Goal: Task Accomplishment & Management: Complete application form

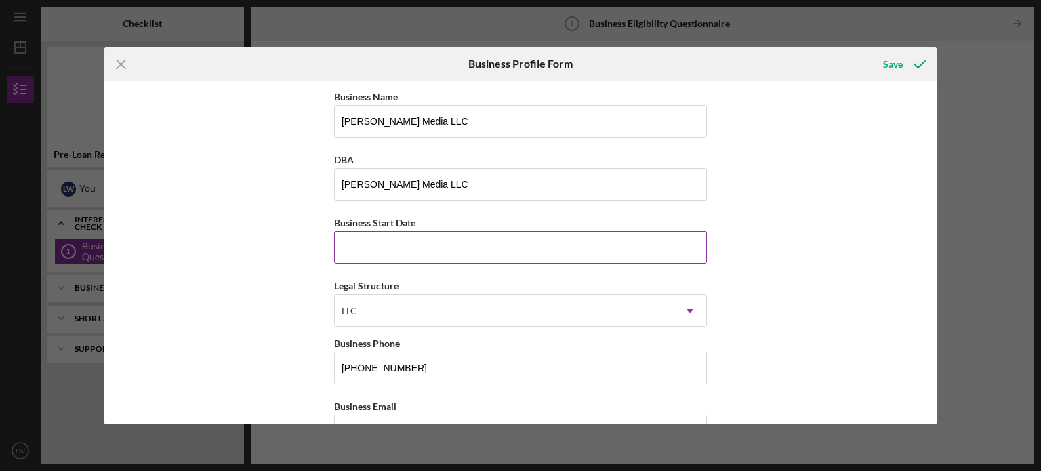
click at [431, 243] on input "Business Start Date" at bounding box center [520, 247] width 373 height 33
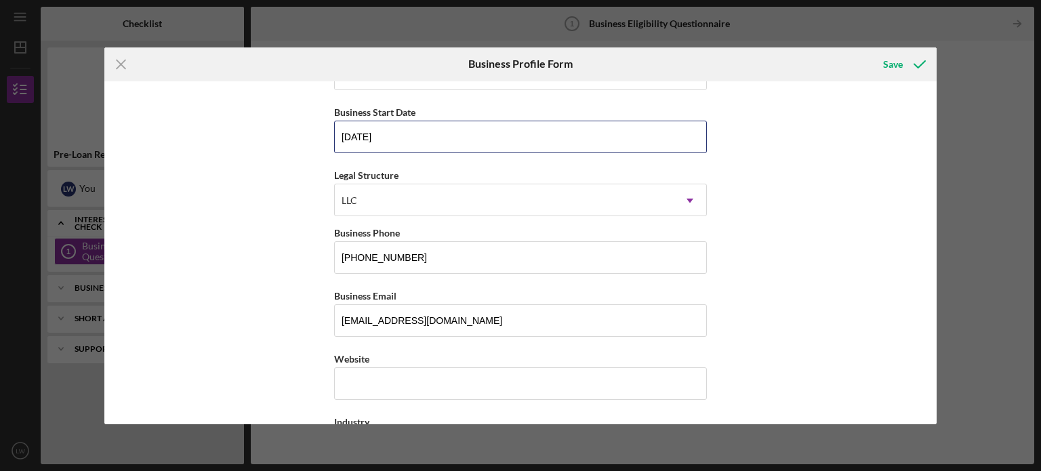
scroll to position [135, 0]
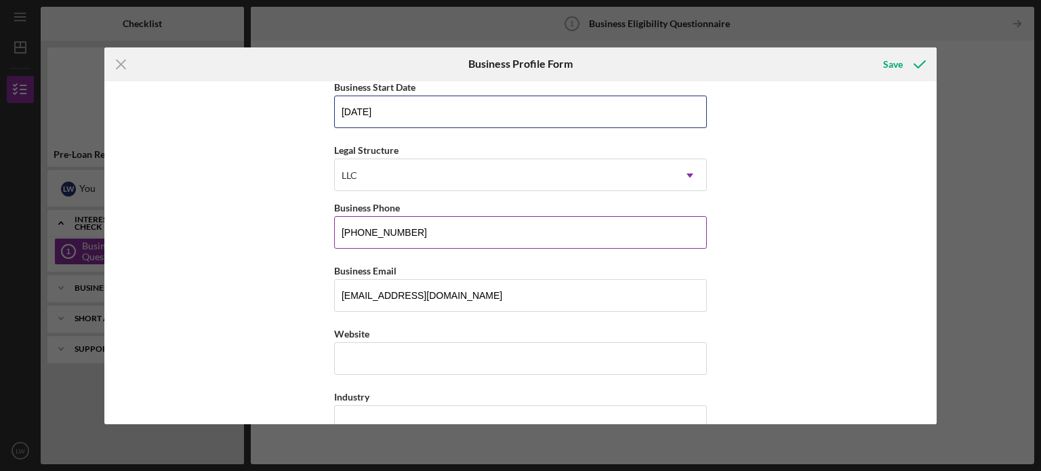
type input "[DATE]"
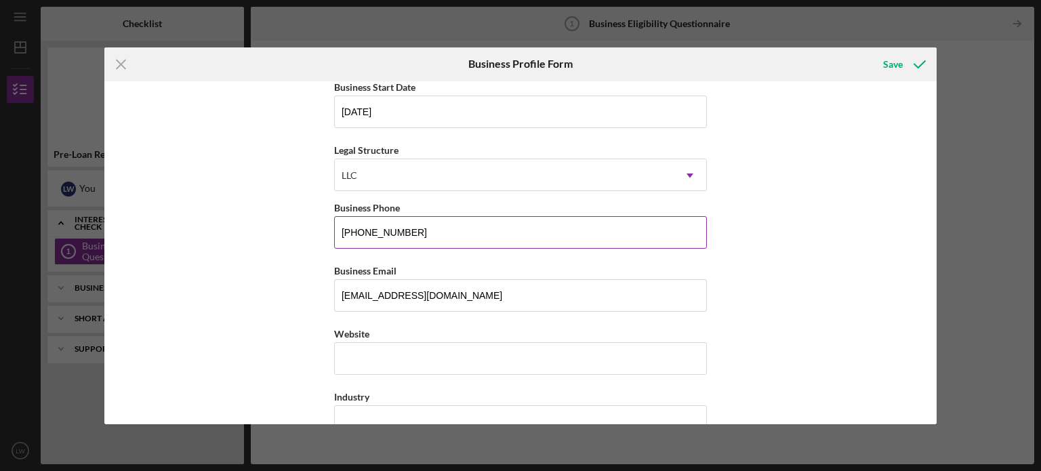
click at [423, 222] on input "[PHONE_NUMBER]" at bounding box center [520, 232] width 373 height 33
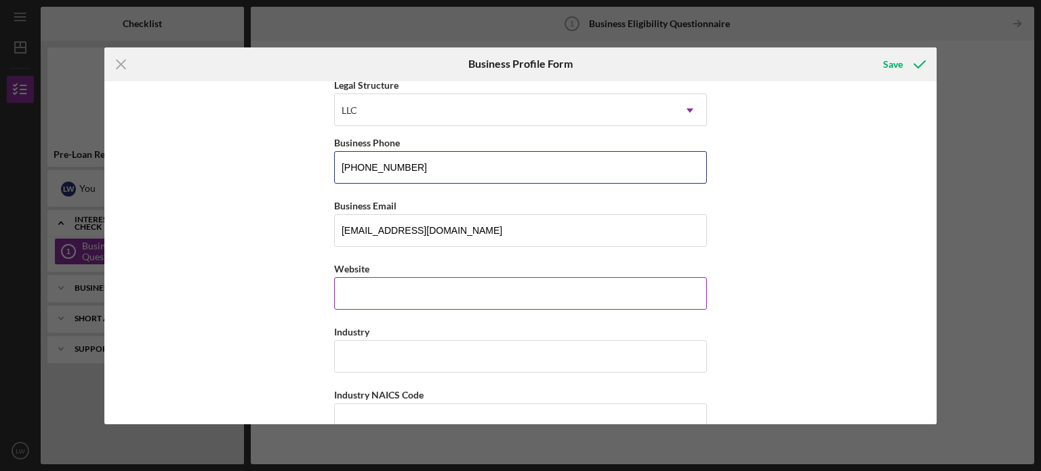
scroll to position [203, 0]
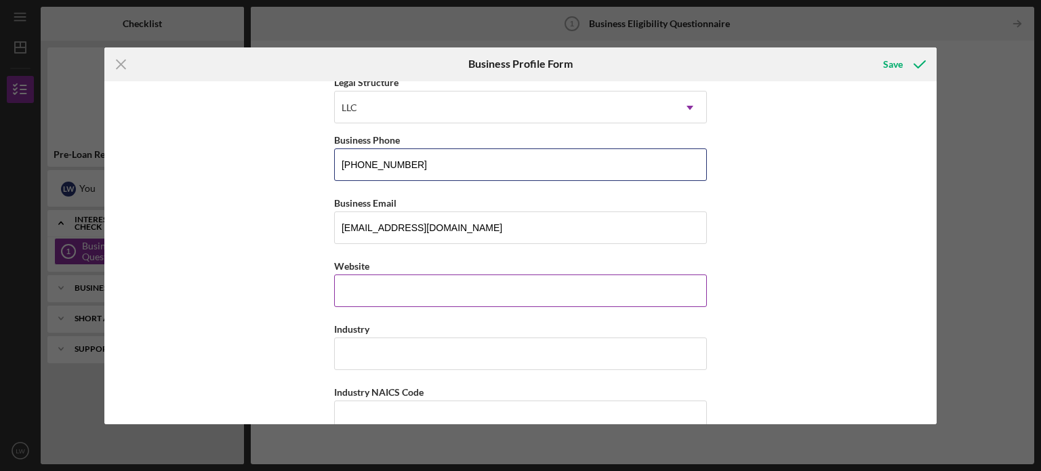
type input "[PHONE_NUMBER]"
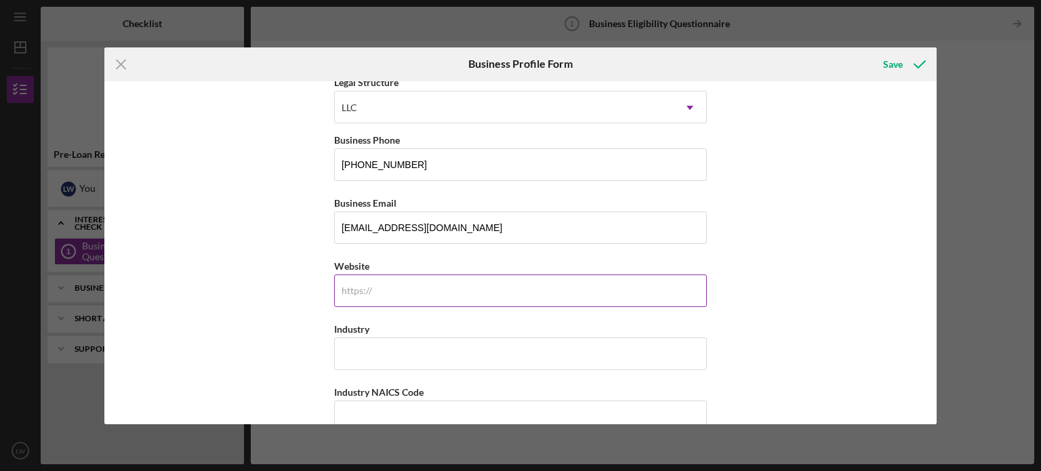
click at [429, 295] on input "Website" at bounding box center [520, 290] width 373 height 33
click at [379, 290] on input "Website" at bounding box center [520, 290] width 373 height 33
paste input "[DOMAIN_NAME][URL]"
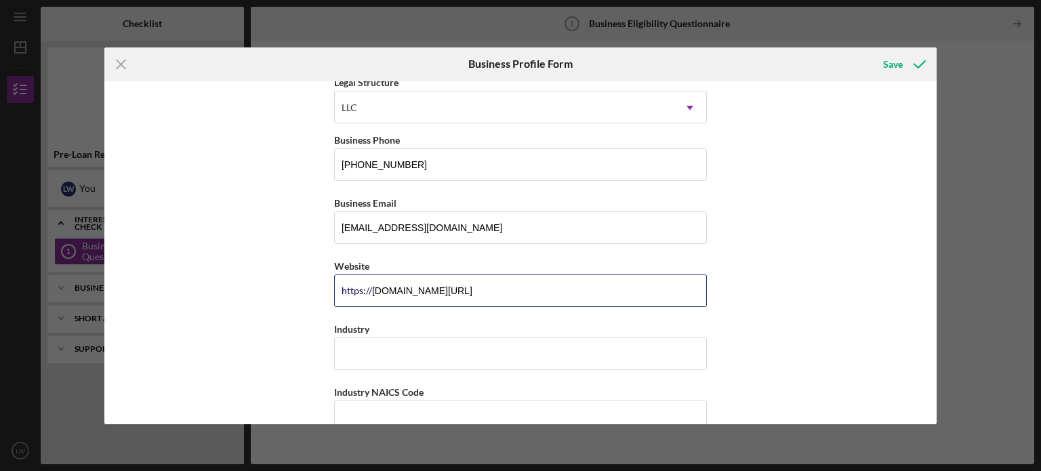
type input "[DOMAIN_NAME][URL]"
click at [904, 253] on div "Business Name [PERSON_NAME] Media LLC DBA [PERSON_NAME] Media LLC Business Star…" at bounding box center [520, 252] width 833 height 343
click at [546, 349] on input "Industry" at bounding box center [520, 353] width 373 height 33
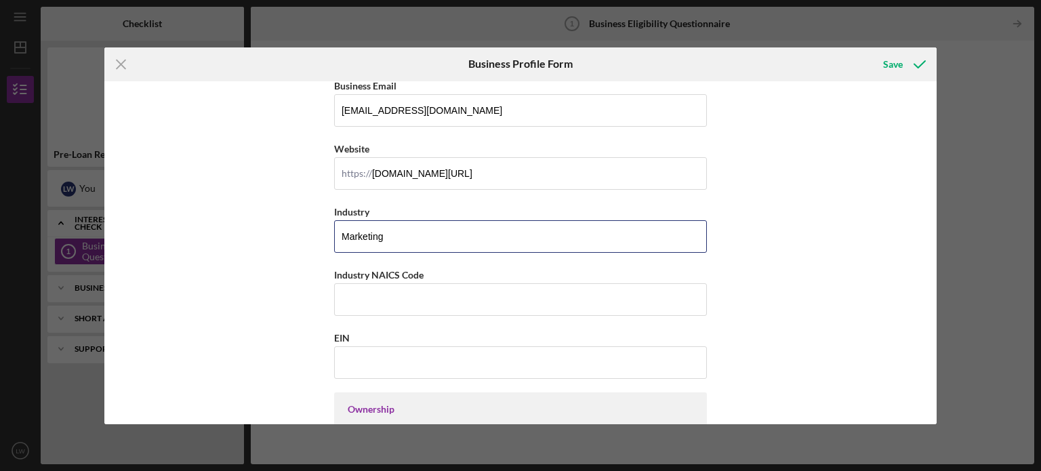
scroll to position [339, 0]
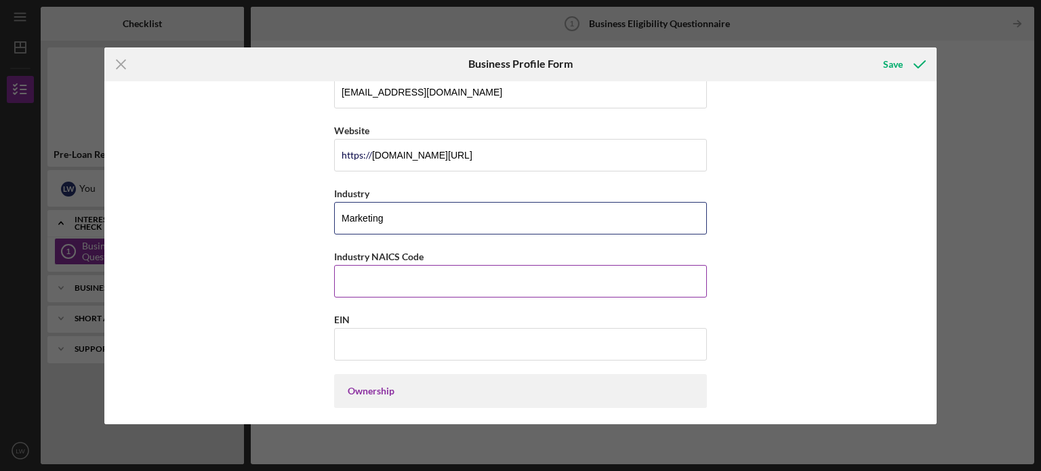
type input "Marketing"
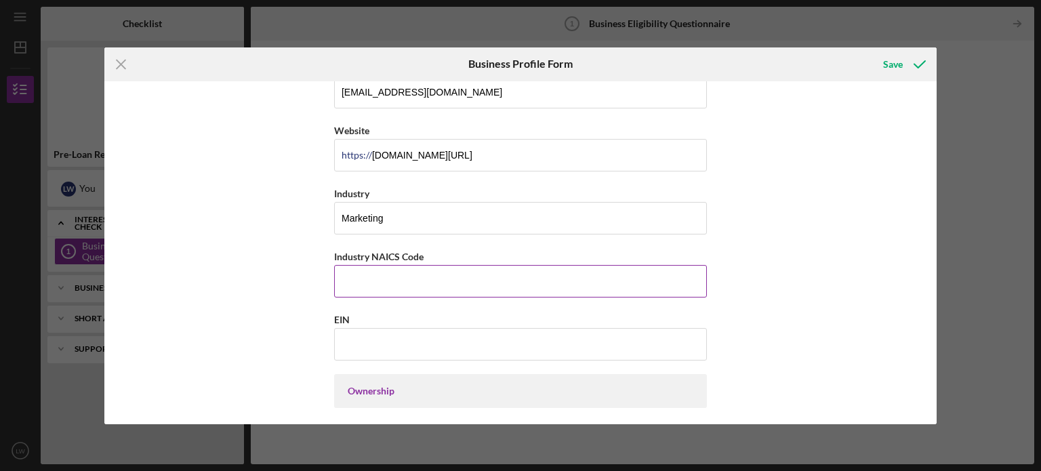
click at [412, 276] on input "Industry NAICS Code" at bounding box center [520, 281] width 373 height 33
paste input "541613"
type input "541613"
click at [377, 349] on input "EIN" at bounding box center [520, 344] width 373 height 33
paste input "2273291"
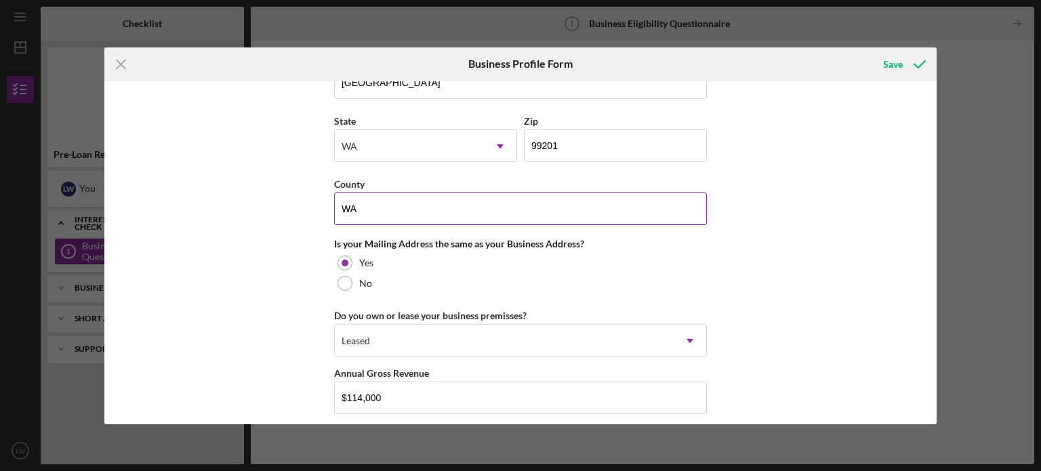
scroll to position [948, 0]
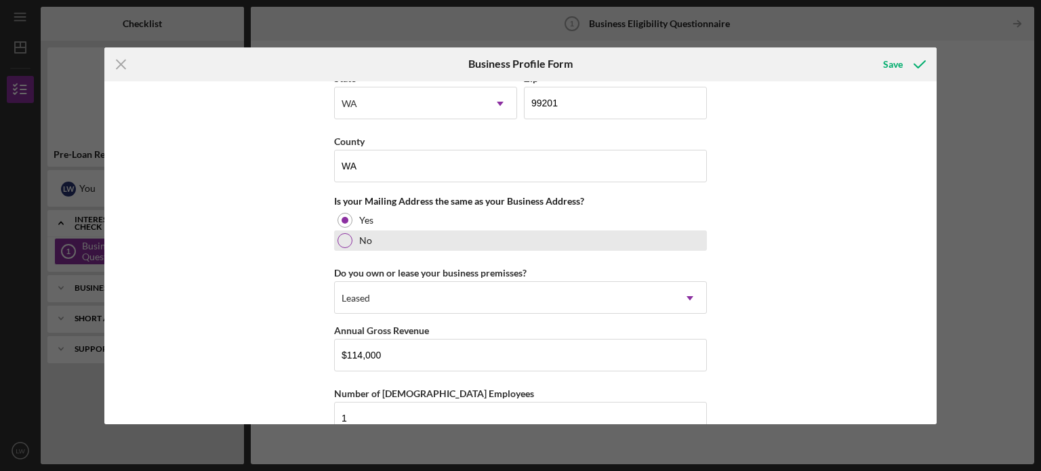
type input "[US_EMPLOYER_IDENTIFICATION_NUMBER]"
click at [339, 238] on div at bounding box center [344, 240] width 15 height 15
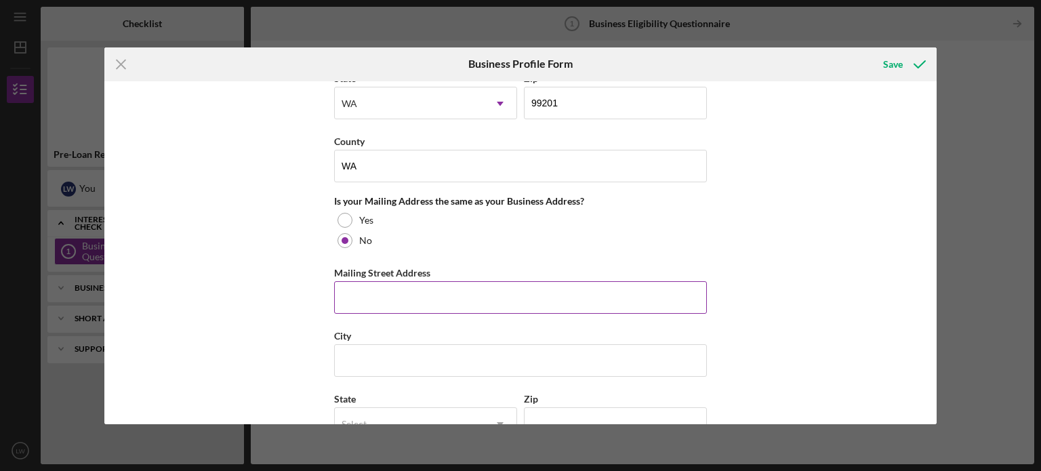
click at [461, 282] on input "Mailing Street Address" at bounding box center [520, 297] width 373 height 33
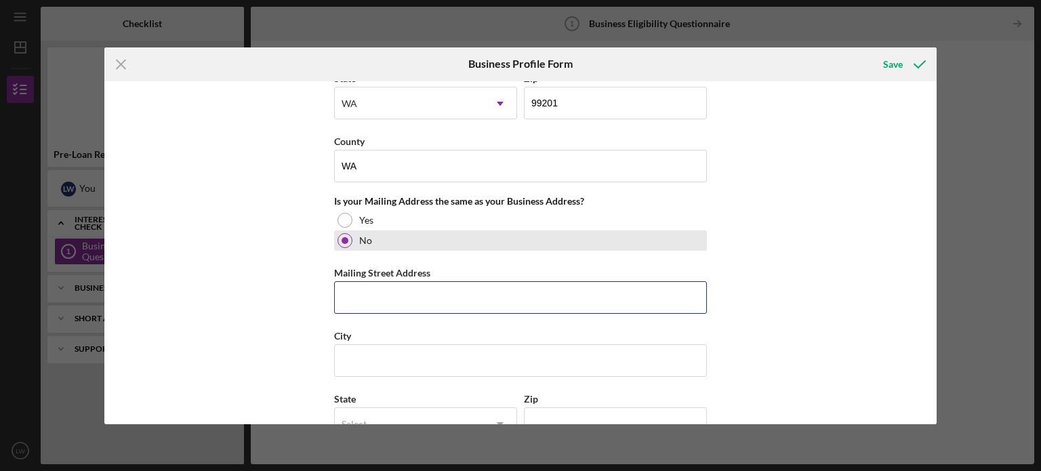
type input "[STREET_ADDRESS]"
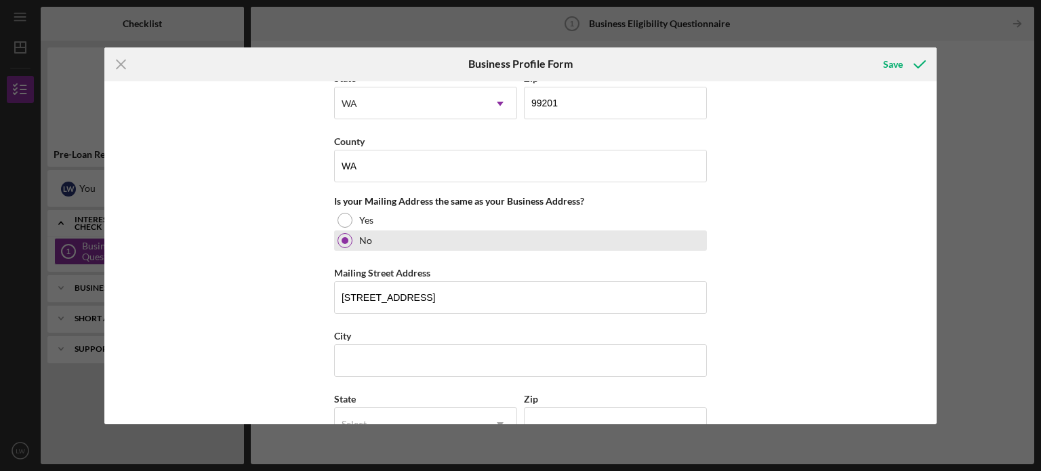
type input "MI"
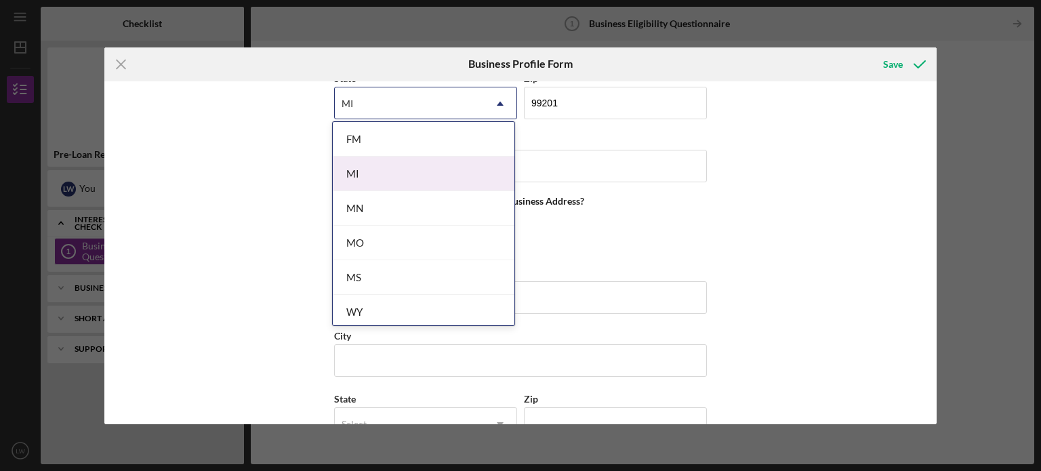
click at [398, 165] on div "MI" at bounding box center [424, 173] width 182 height 35
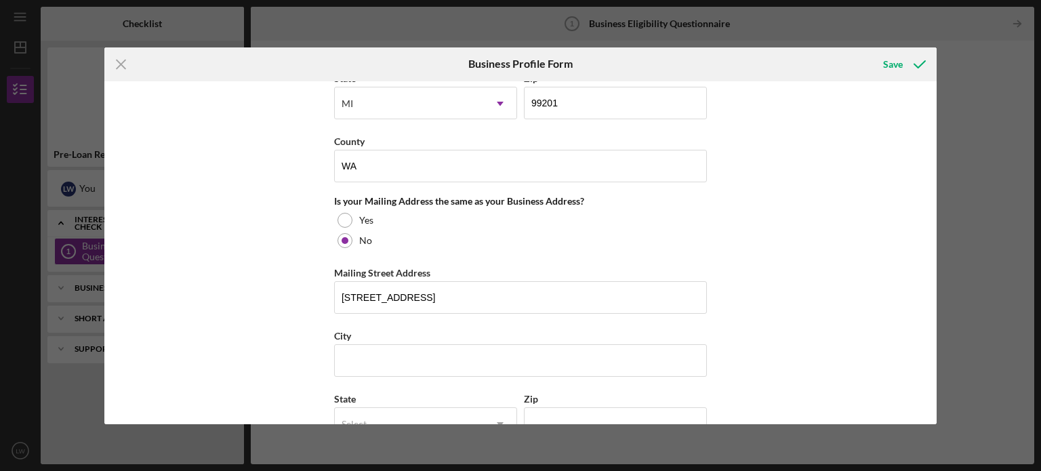
click at [851, 232] on div "Business Name [PERSON_NAME] Media LLC DBA [PERSON_NAME] Media LLC Business Star…" at bounding box center [520, 252] width 833 height 343
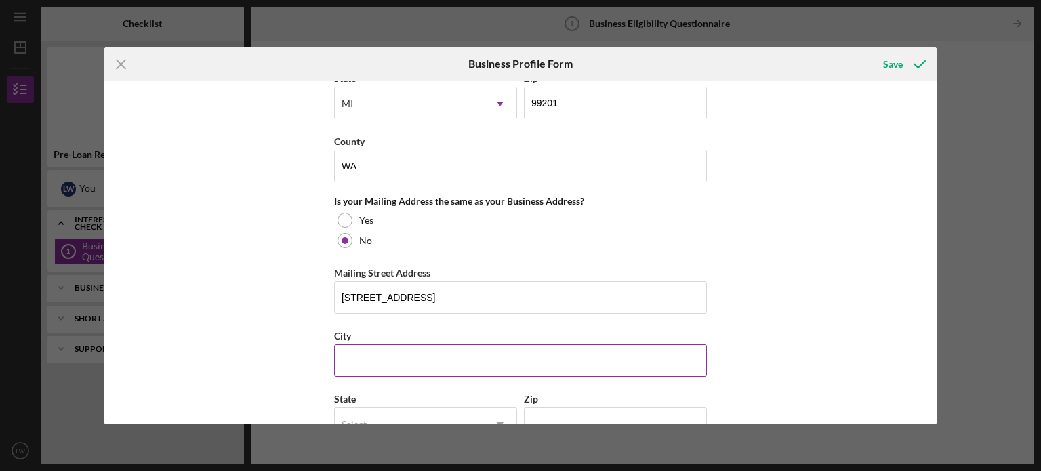
click at [516, 336] on div "City" at bounding box center [520, 335] width 373 height 17
click at [511, 351] on input "City" at bounding box center [520, 360] width 373 height 33
type input "Kalamazoo"
type input "MI"
type input "49048"
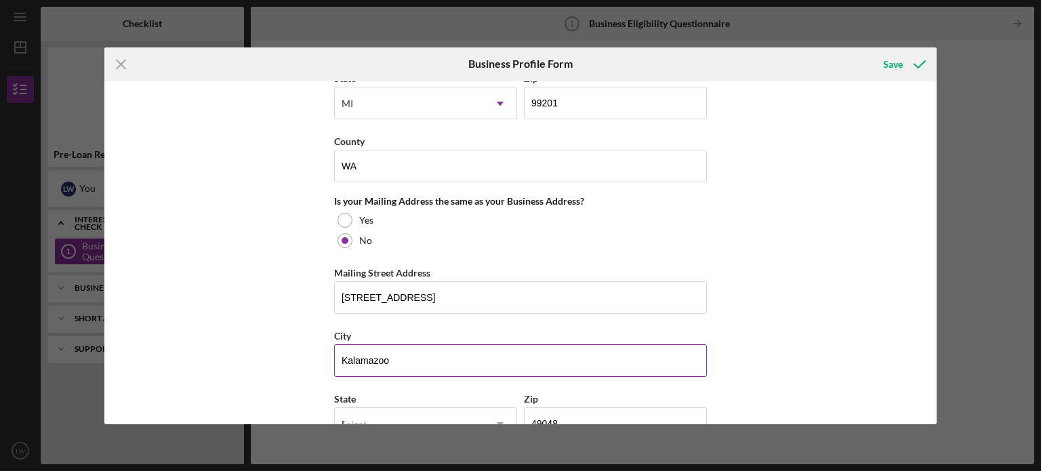
type input "MI"
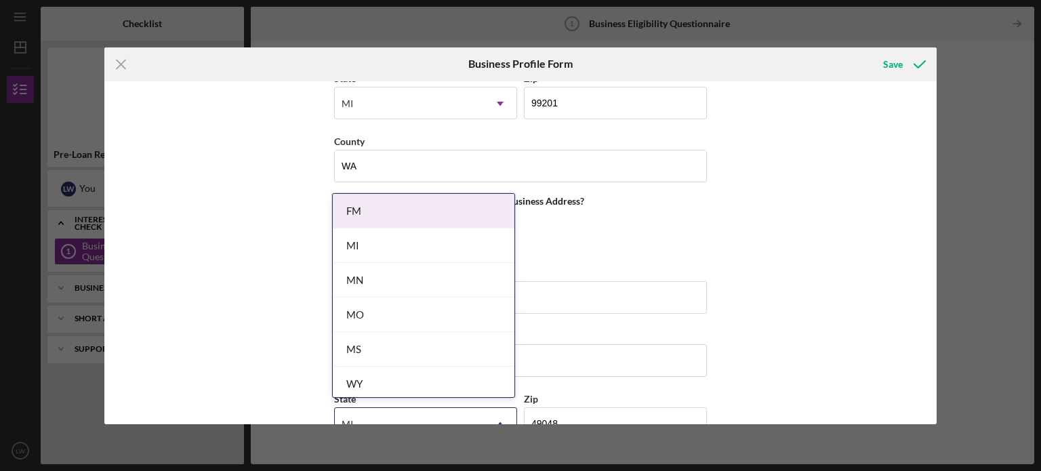
click at [772, 250] on div "Business Name [PERSON_NAME] Media LLC DBA [PERSON_NAME] Media LLC Business Star…" at bounding box center [520, 252] width 833 height 343
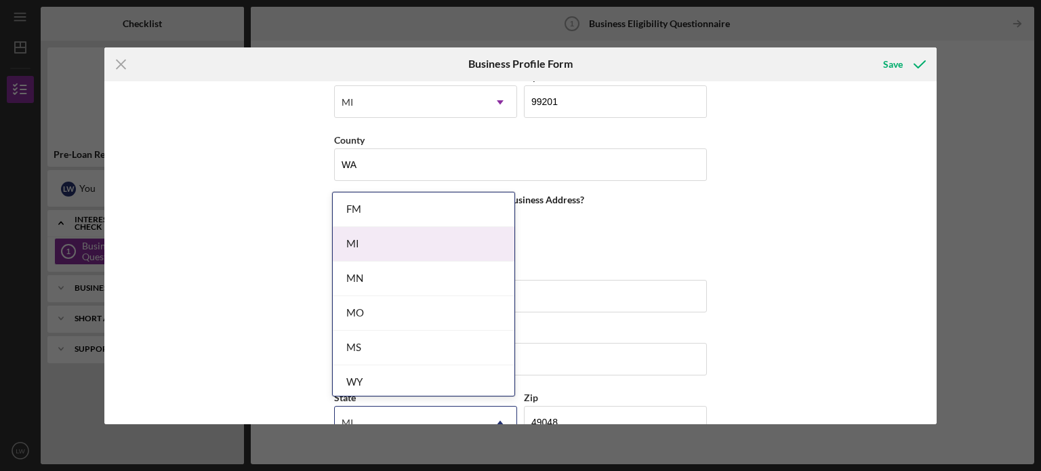
click at [446, 240] on div "MI" at bounding box center [424, 244] width 182 height 35
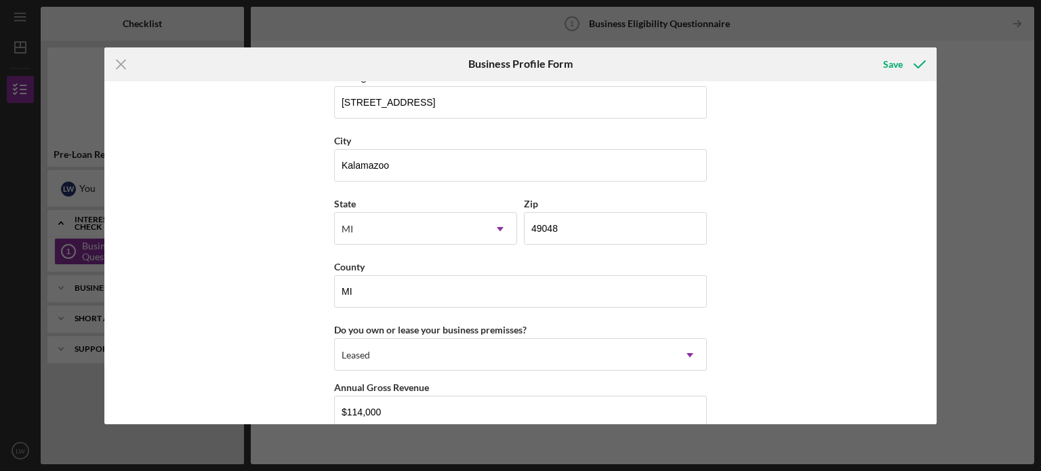
scroll to position [1153, 0]
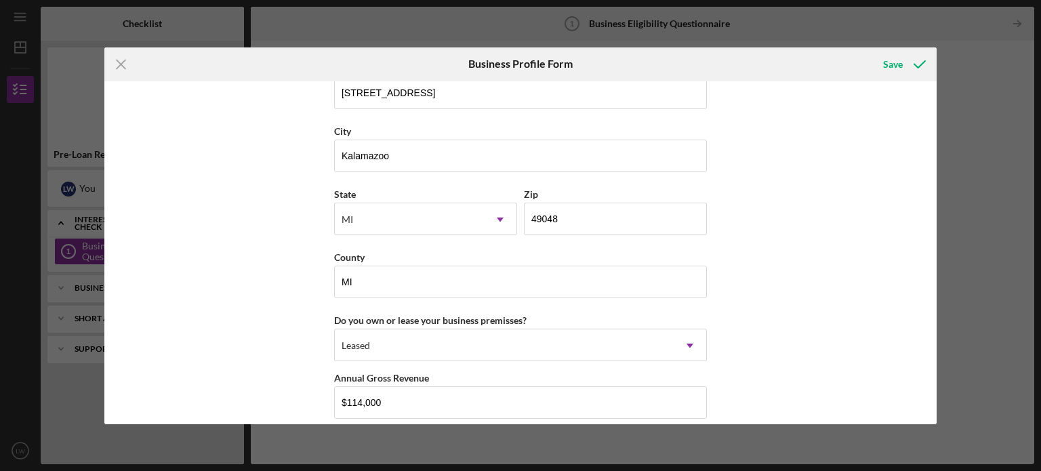
click at [749, 227] on div "Business Name [PERSON_NAME] Media LLC DBA [PERSON_NAME] Media LLC Business Star…" at bounding box center [520, 252] width 833 height 343
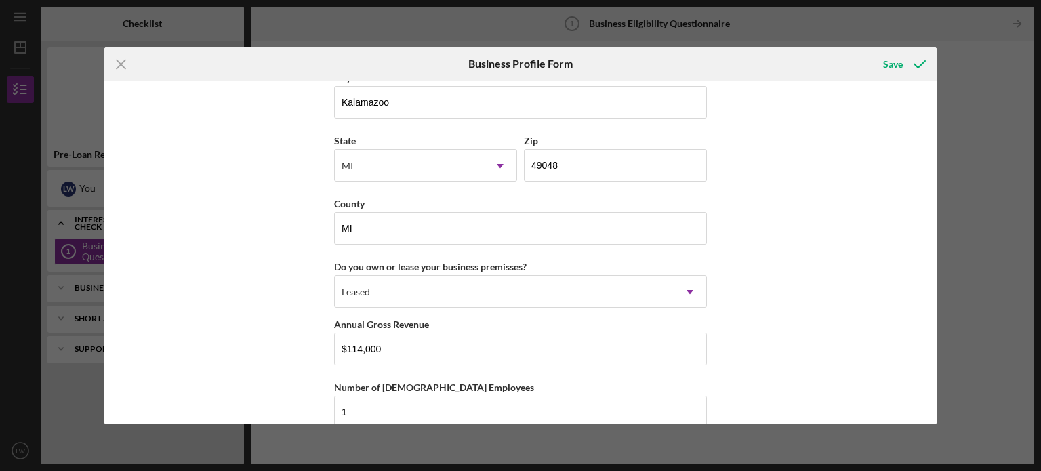
scroll to position [1221, 0]
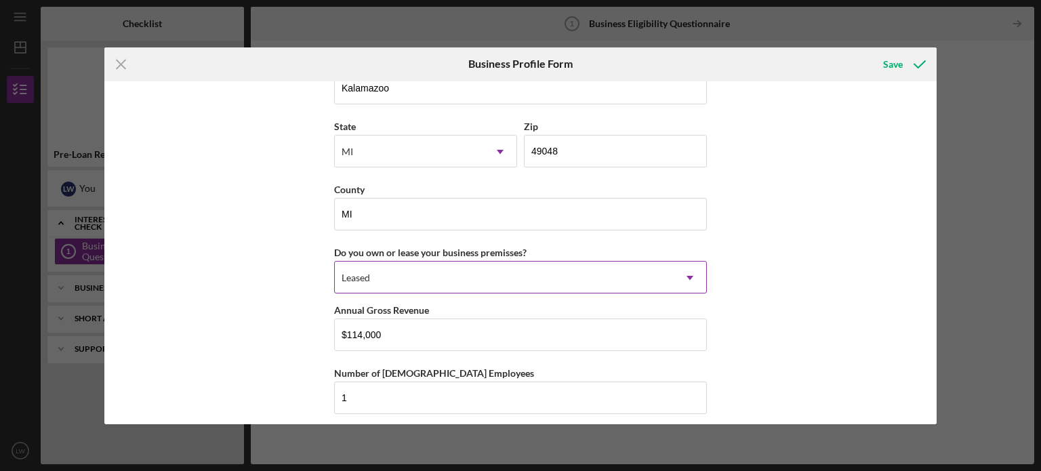
click at [691, 276] on icon "Icon/Dropdown Arrow" at bounding box center [689, 277] width 33 height 33
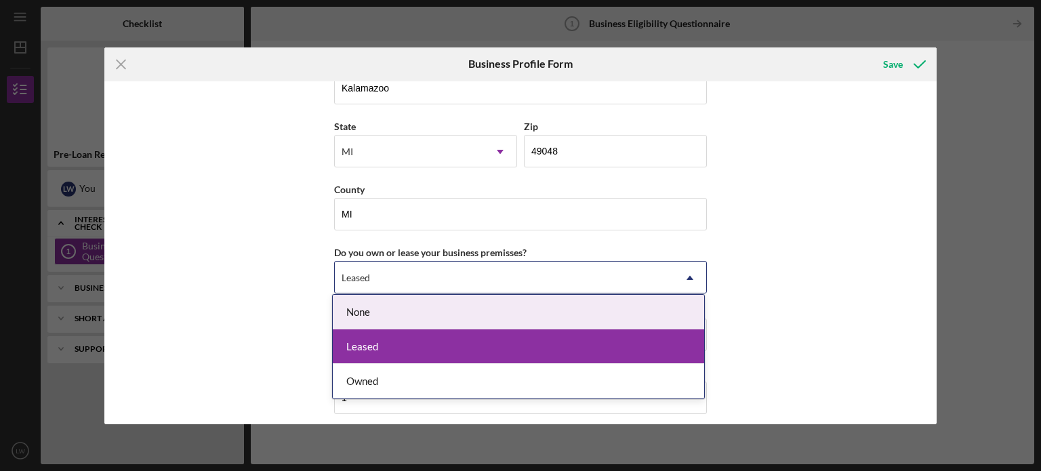
click at [637, 313] on div "None" at bounding box center [518, 312] width 371 height 35
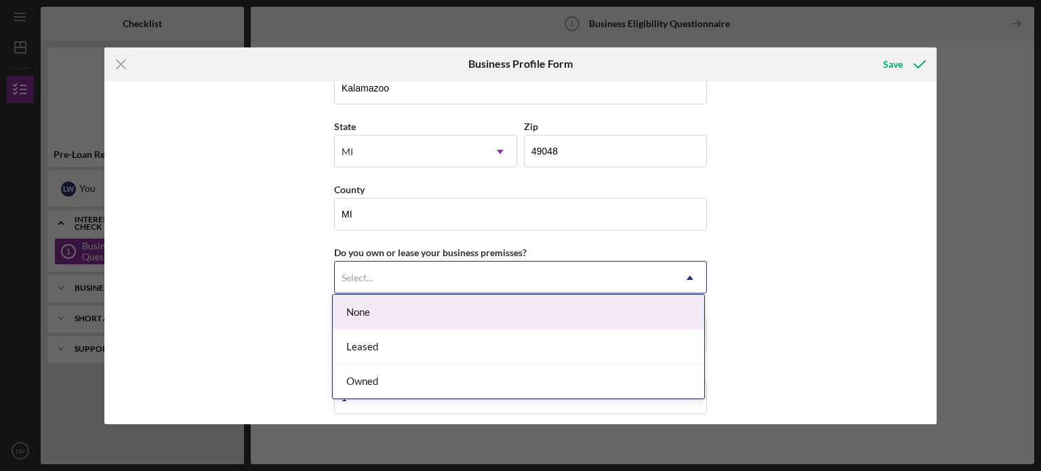
click at [686, 270] on icon "Icon/Dropdown Arrow" at bounding box center [689, 277] width 33 height 33
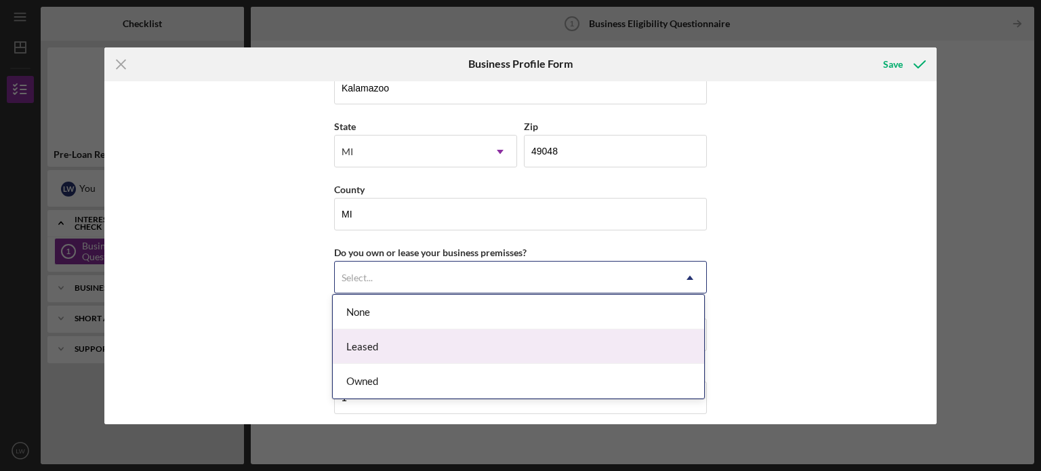
click at [627, 342] on div "Leased" at bounding box center [518, 346] width 371 height 35
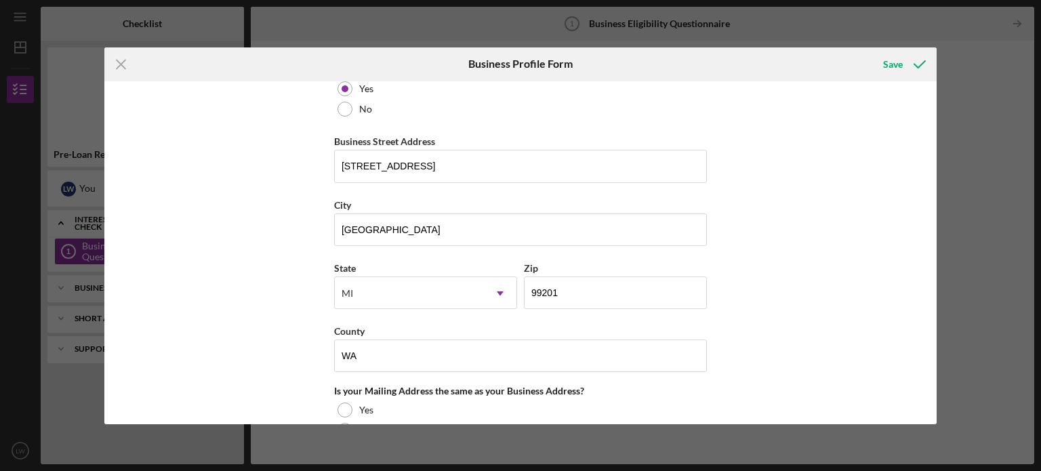
scroll to position [747, 0]
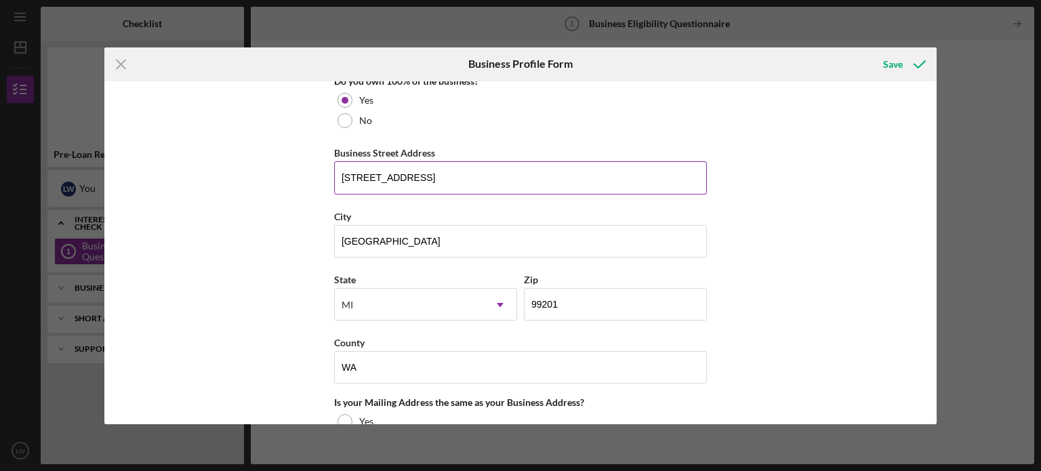
click at [541, 170] on input "[STREET_ADDRESS]" at bounding box center [520, 177] width 373 height 33
click at [541, 172] on input "[STREET_ADDRESS]" at bounding box center [520, 177] width 373 height 33
click at [541, 175] on input "[STREET_ADDRESS]" at bounding box center [520, 177] width 373 height 33
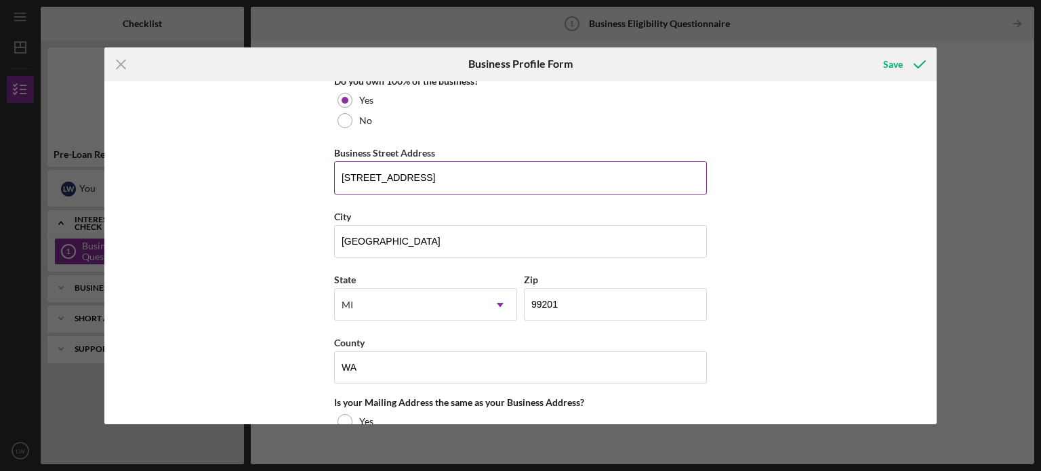
click at [378, 181] on input "[STREET_ADDRESS]" at bounding box center [520, 177] width 373 height 33
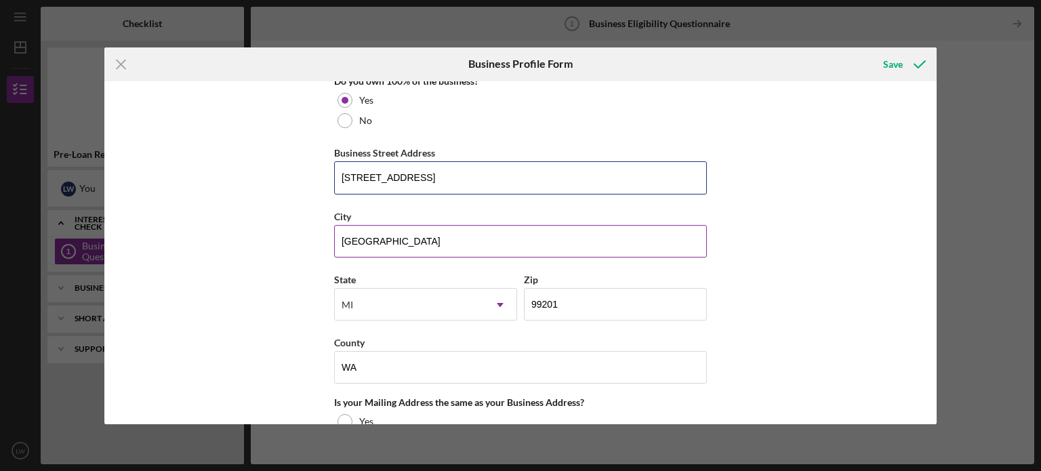
type input "[STREET_ADDRESS]"
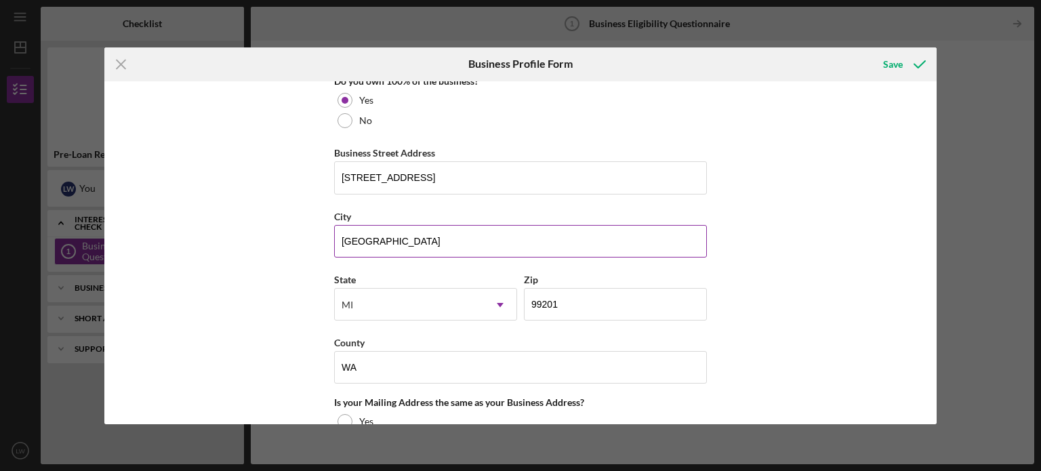
click at [442, 240] on input "[GEOGRAPHIC_DATA]" at bounding box center [520, 241] width 373 height 33
type input "Kalamazoo"
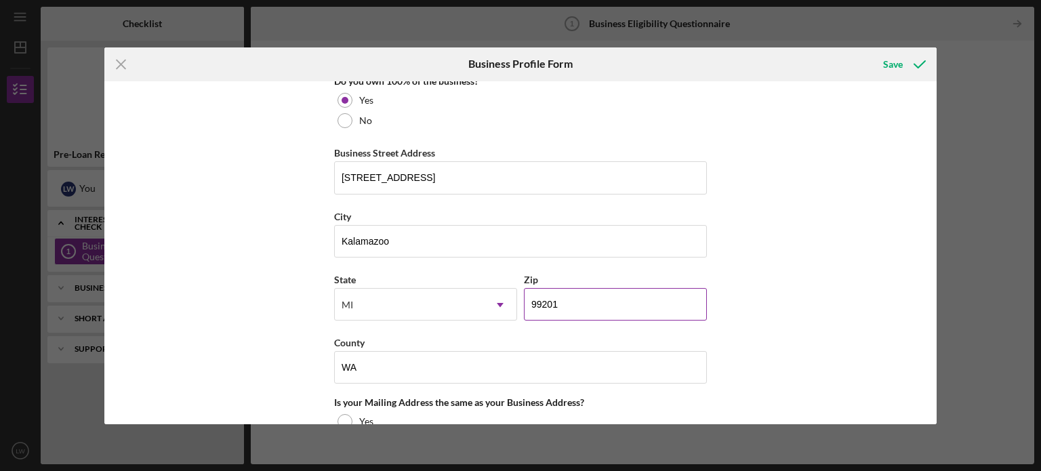
click at [591, 301] on input "99201" at bounding box center [615, 304] width 183 height 33
type input "49048"
click at [788, 261] on div "Business Name [PERSON_NAME] Media LLC DBA [PERSON_NAME] Media LLC Business Star…" at bounding box center [520, 252] width 833 height 343
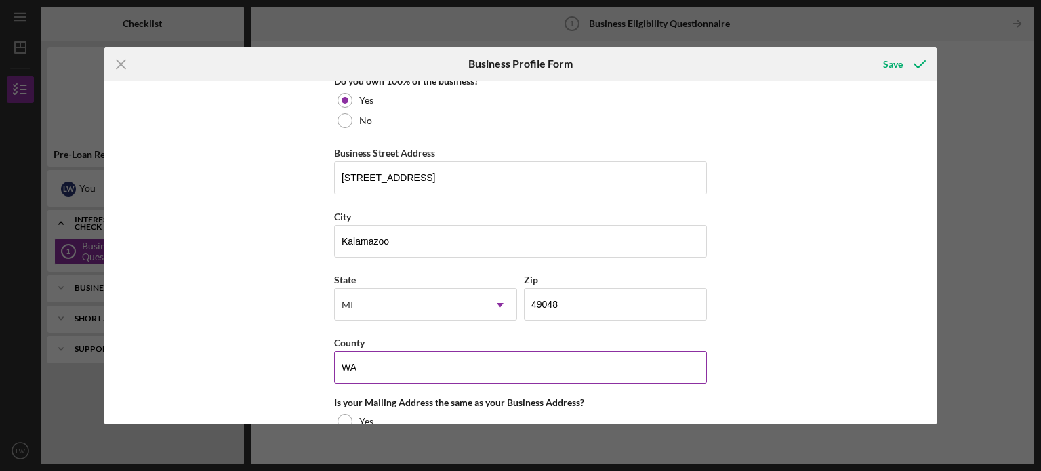
click at [424, 362] on input "WA" at bounding box center [520, 367] width 373 height 33
type input "MI"
drag, startPoint x: 814, startPoint y: 245, endPoint x: 796, endPoint y: 251, distance: 18.6
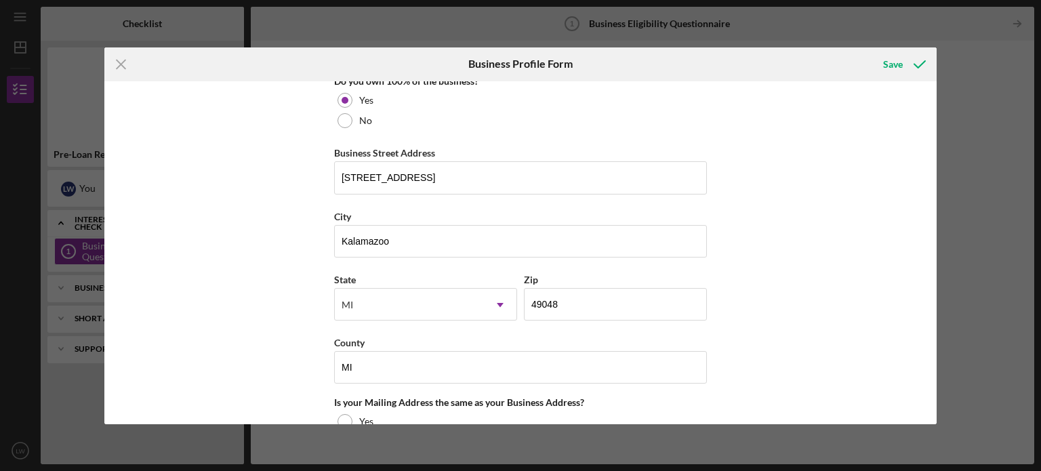
click at [813, 246] on div "Business Name [PERSON_NAME] Media LLC DBA [PERSON_NAME] Media LLC Business Star…" at bounding box center [520, 252] width 833 height 343
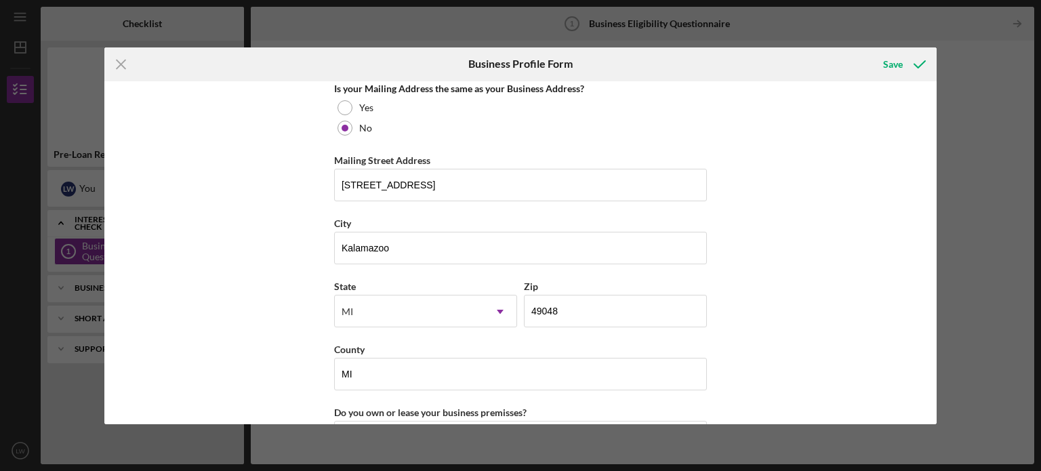
scroll to position [1018, 0]
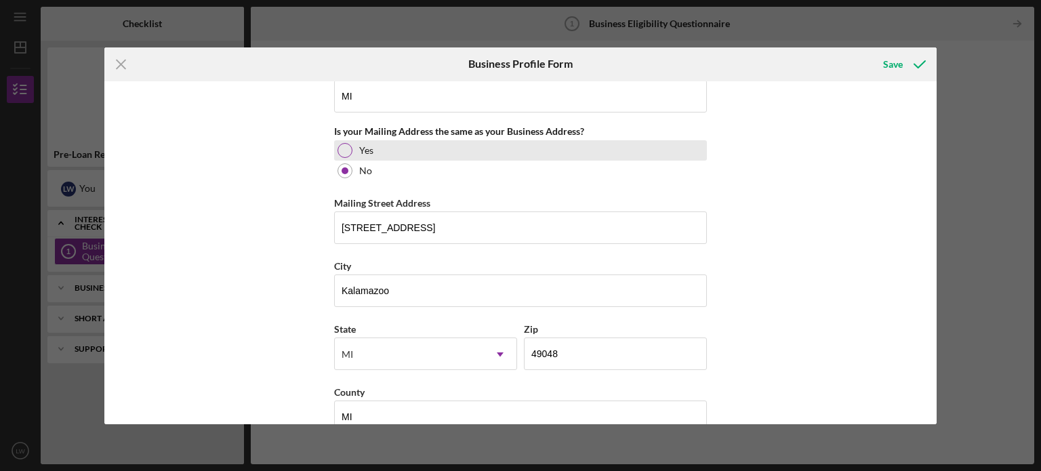
click at [343, 151] on div at bounding box center [344, 150] width 15 height 15
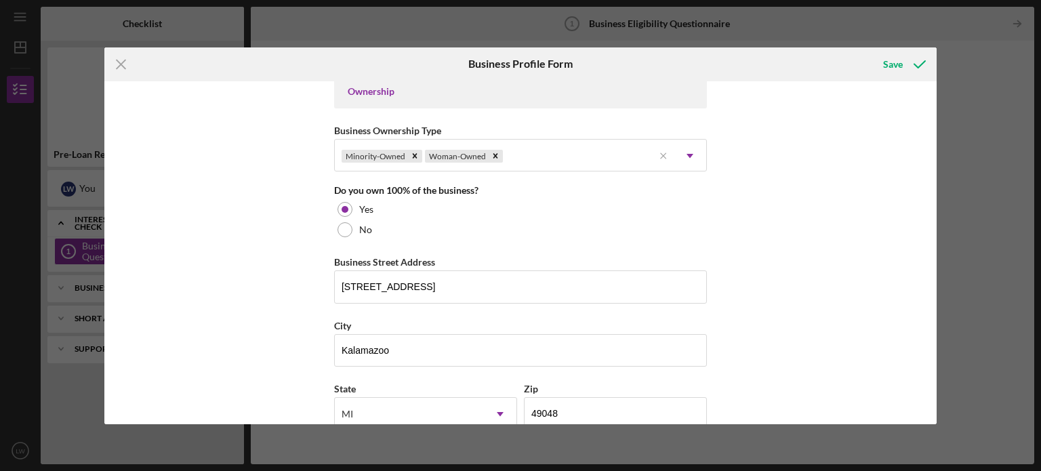
scroll to position [631, 0]
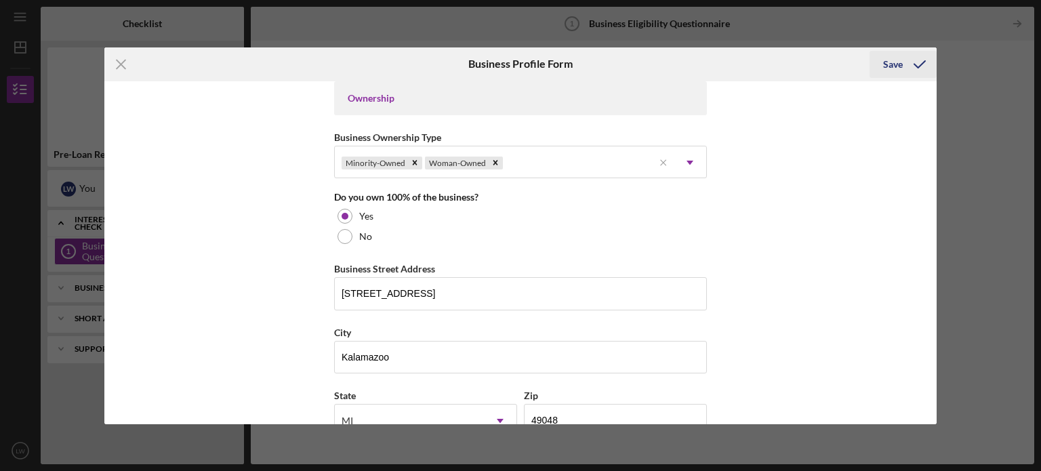
click at [894, 63] on div "Save" at bounding box center [893, 64] width 20 height 27
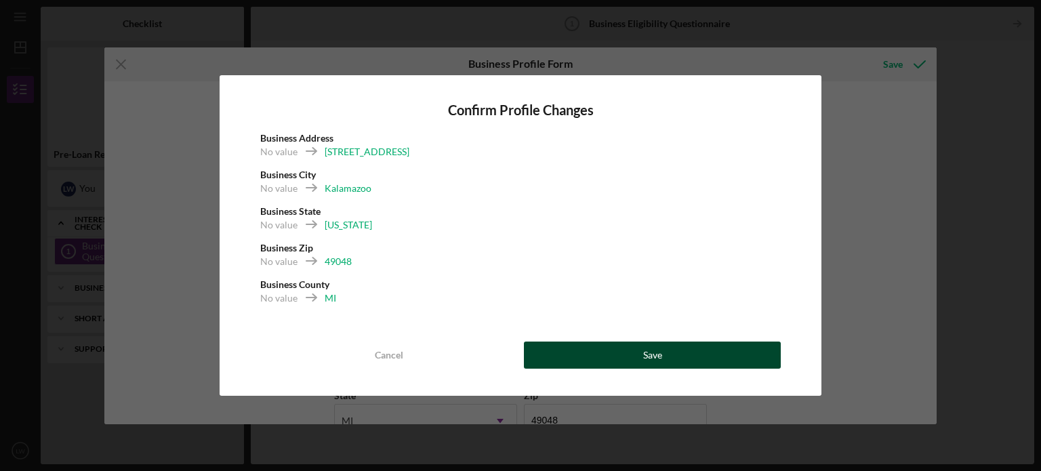
click at [644, 349] on div "Save" at bounding box center [652, 354] width 19 height 27
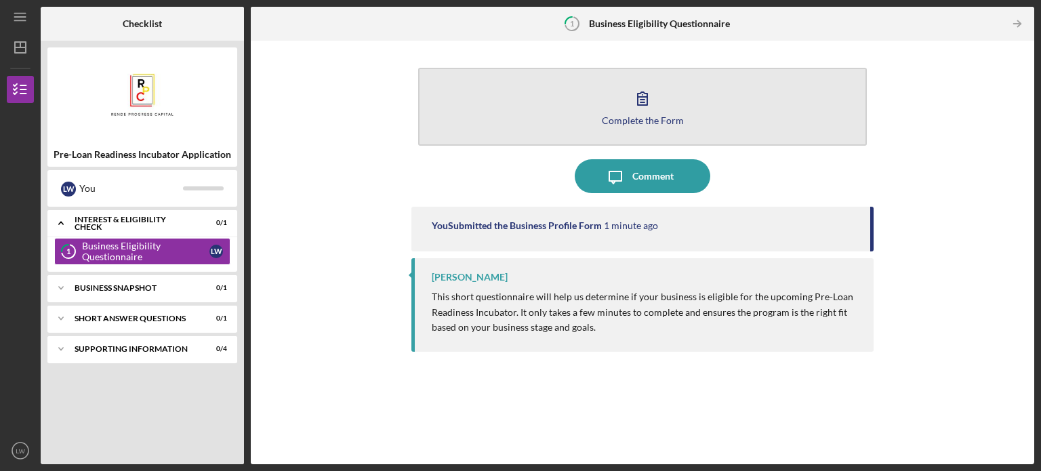
click at [641, 75] on button "Complete the Form Form" at bounding box center [642, 107] width 448 height 78
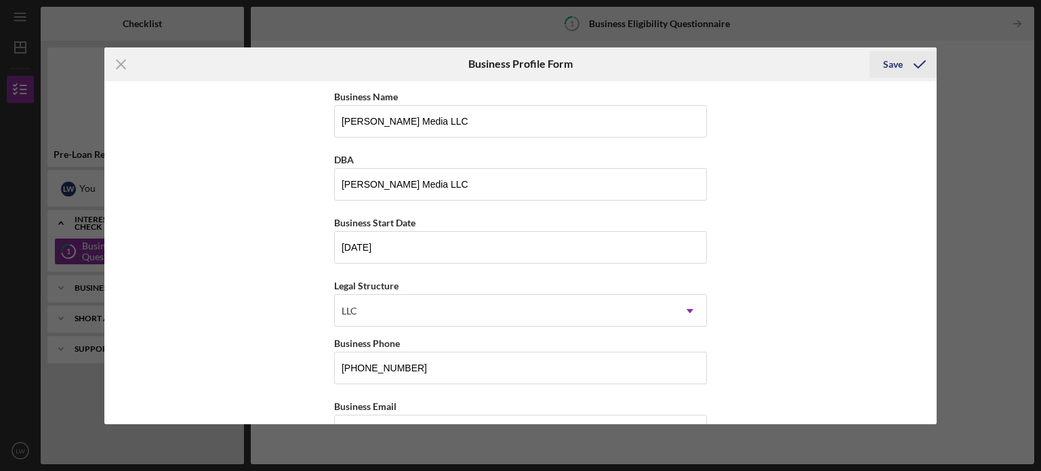
click at [896, 64] on div "Save" at bounding box center [893, 64] width 20 height 27
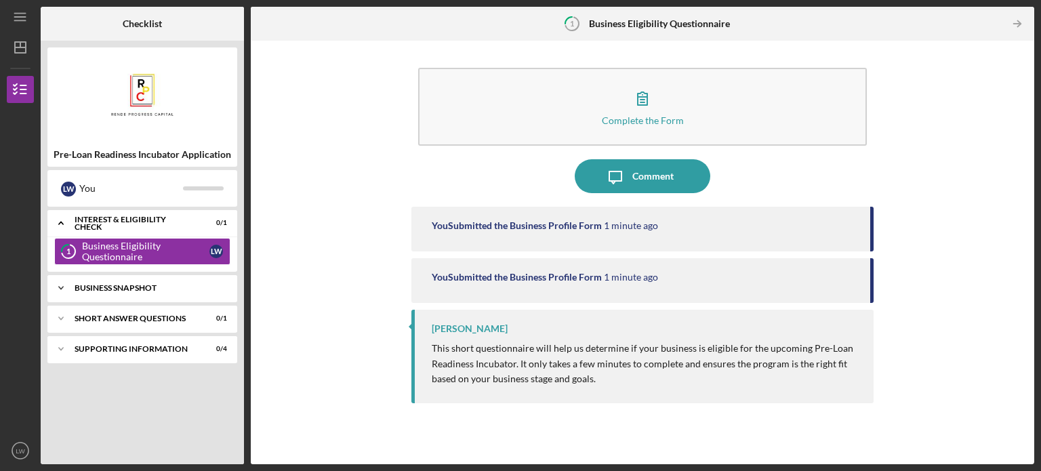
click at [152, 289] on div "Business Snapshot" at bounding box center [148, 288] width 146 height 8
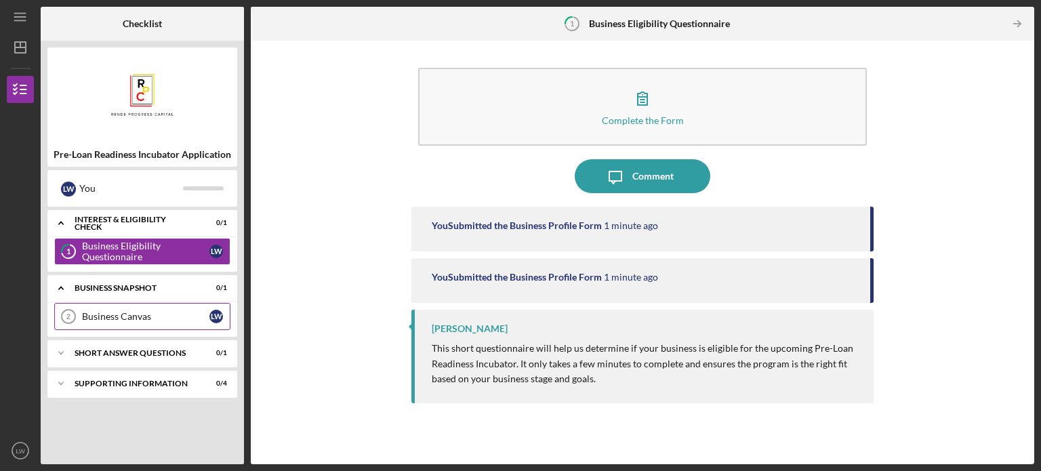
click at [143, 319] on div "Business Canvas" at bounding box center [145, 316] width 127 height 11
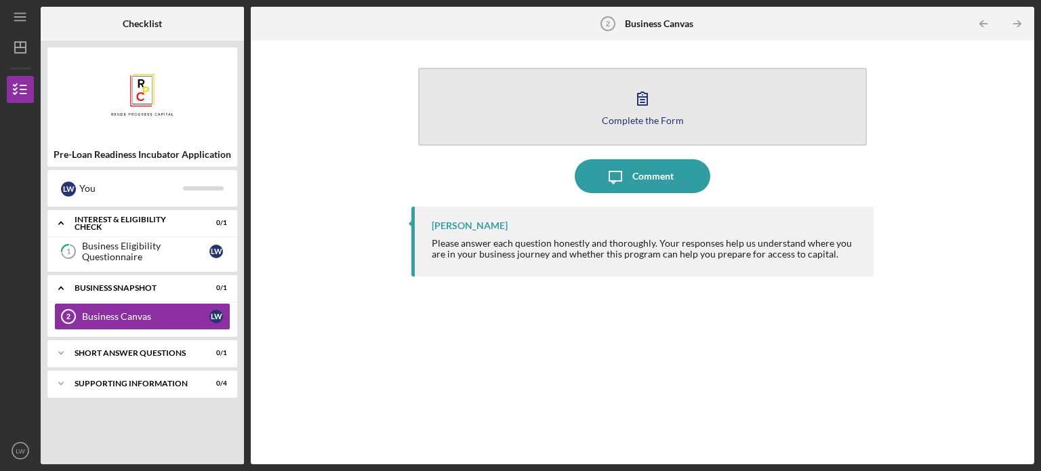
click at [638, 103] on icon "button" at bounding box center [641, 98] width 9 height 13
